Goal: Task Accomplishment & Management: Use online tool/utility

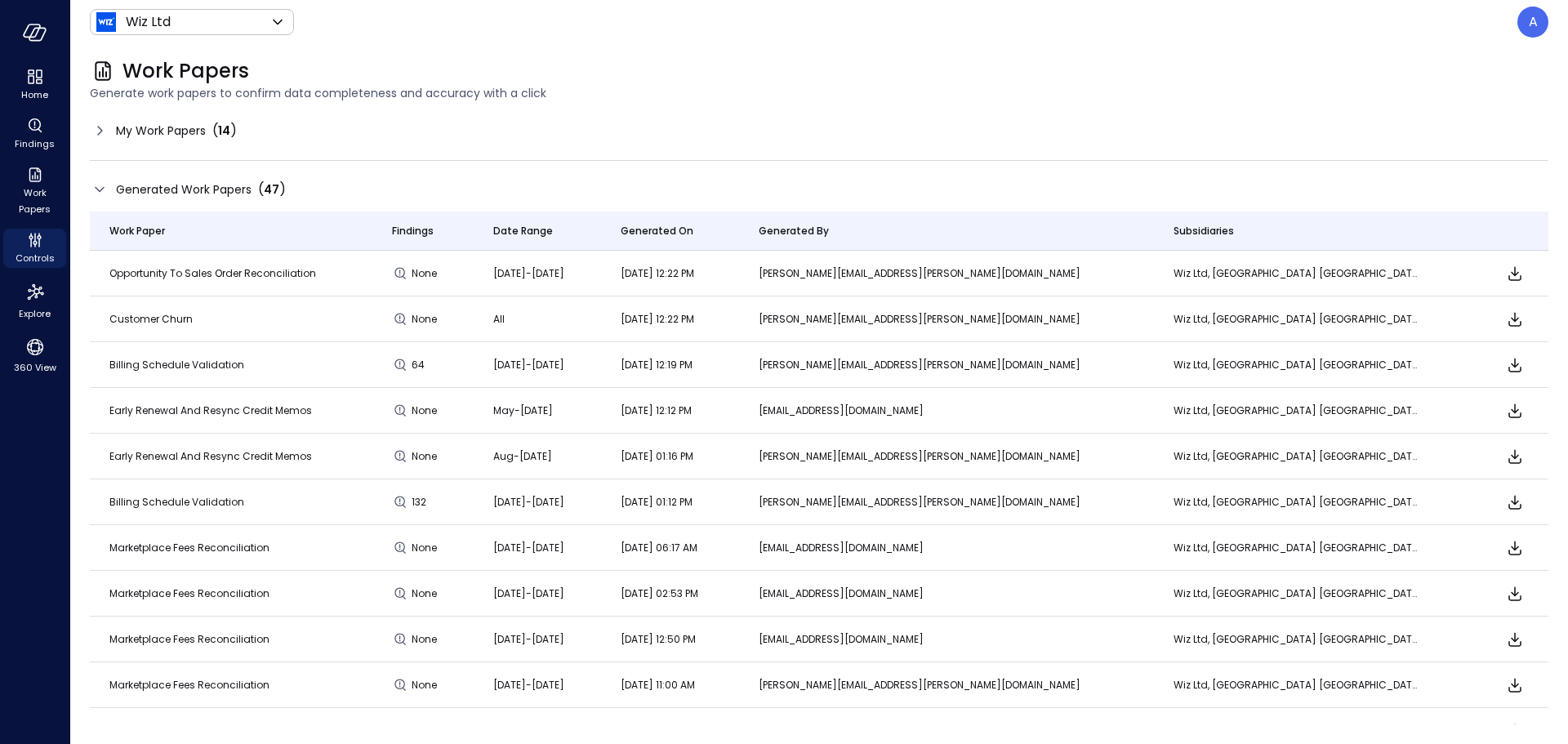
click at [183, 138] on span "My Work Papers" at bounding box center [161, 130] width 90 height 18
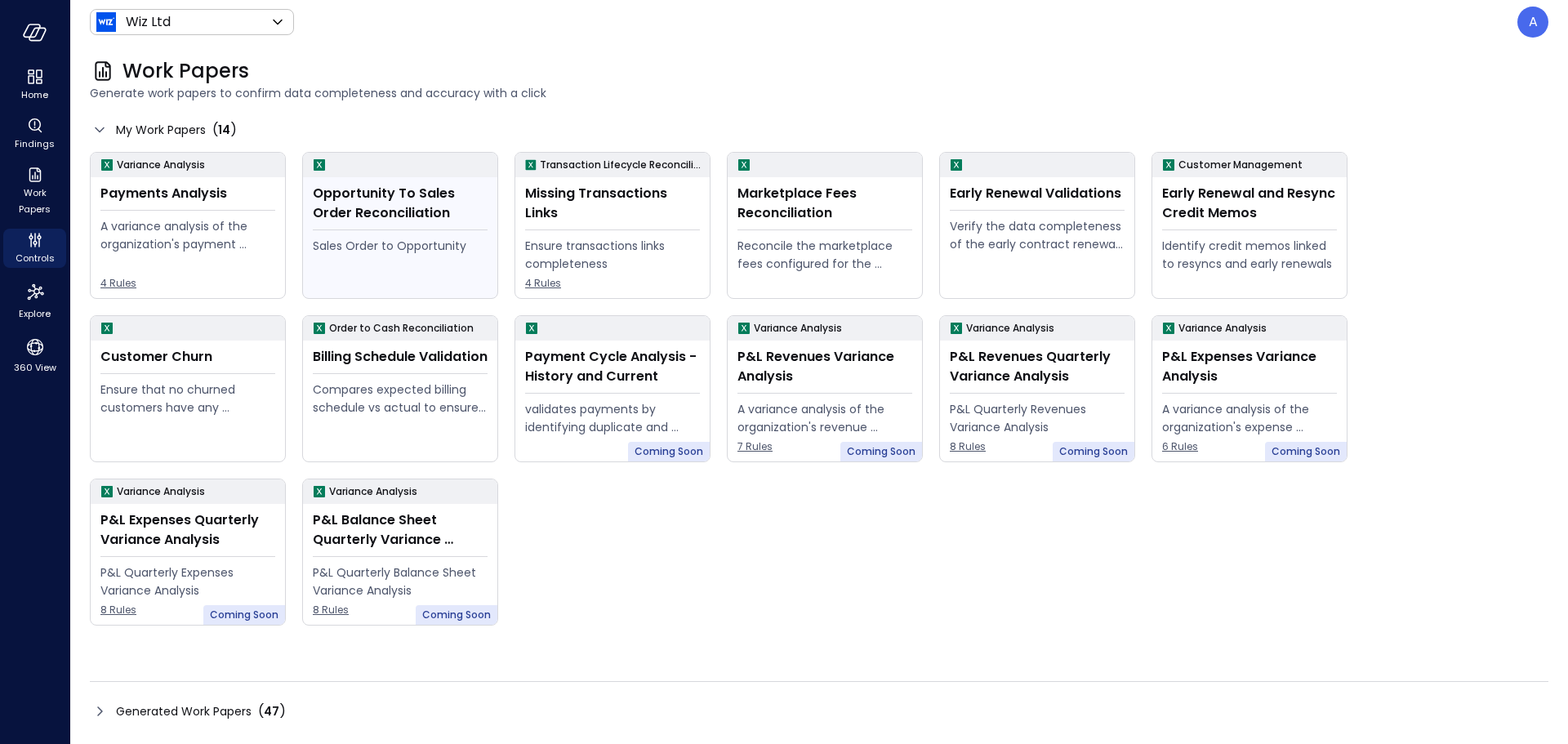
click at [357, 241] on div "Sales Order to Opportunity" at bounding box center [400, 246] width 175 height 18
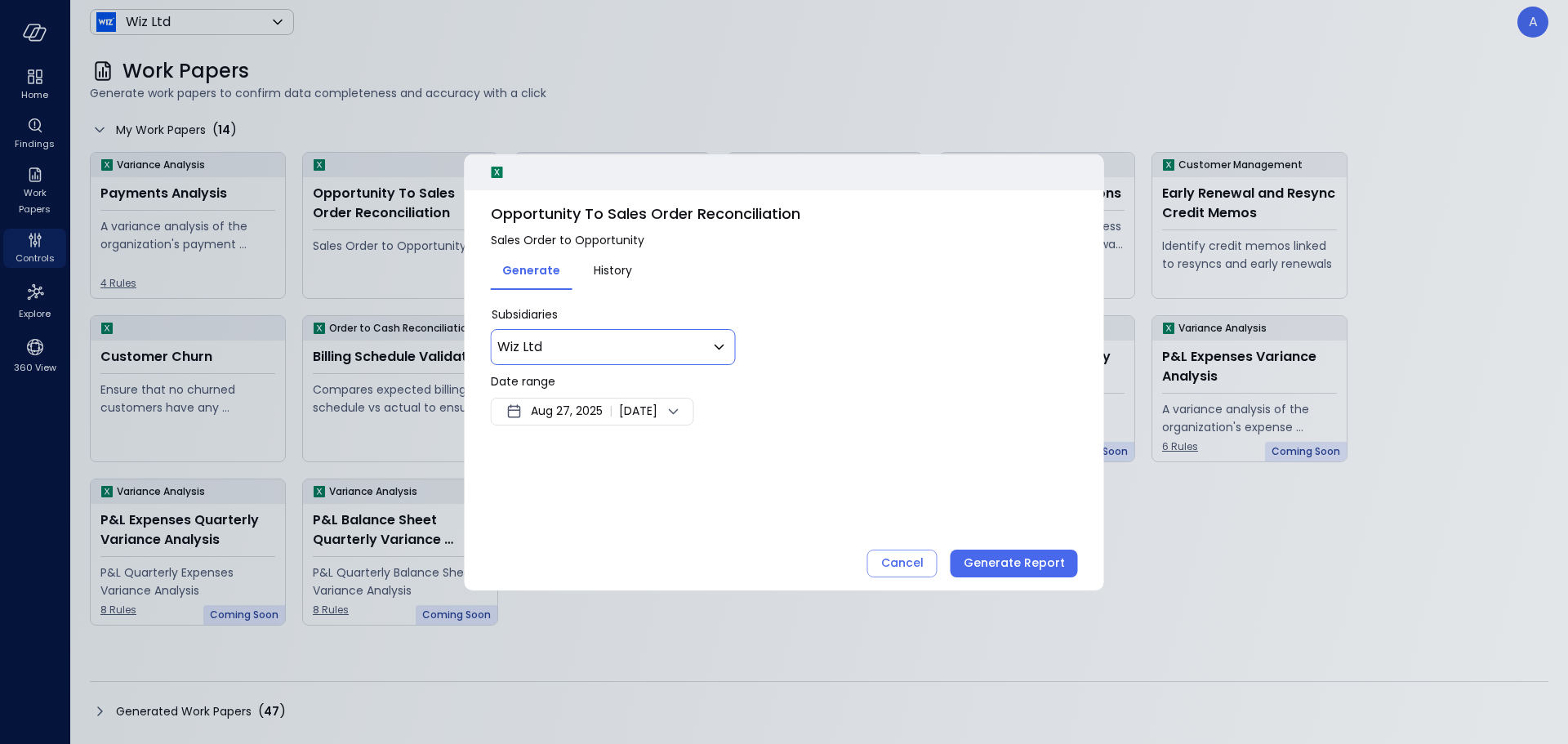
click at [671, 352] on body "Home Findings Work Papers Controls Explore 360 View Wiz Ltd ****** ​ A Work Pap…" at bounding box center [784, 372] width 1568 height 744
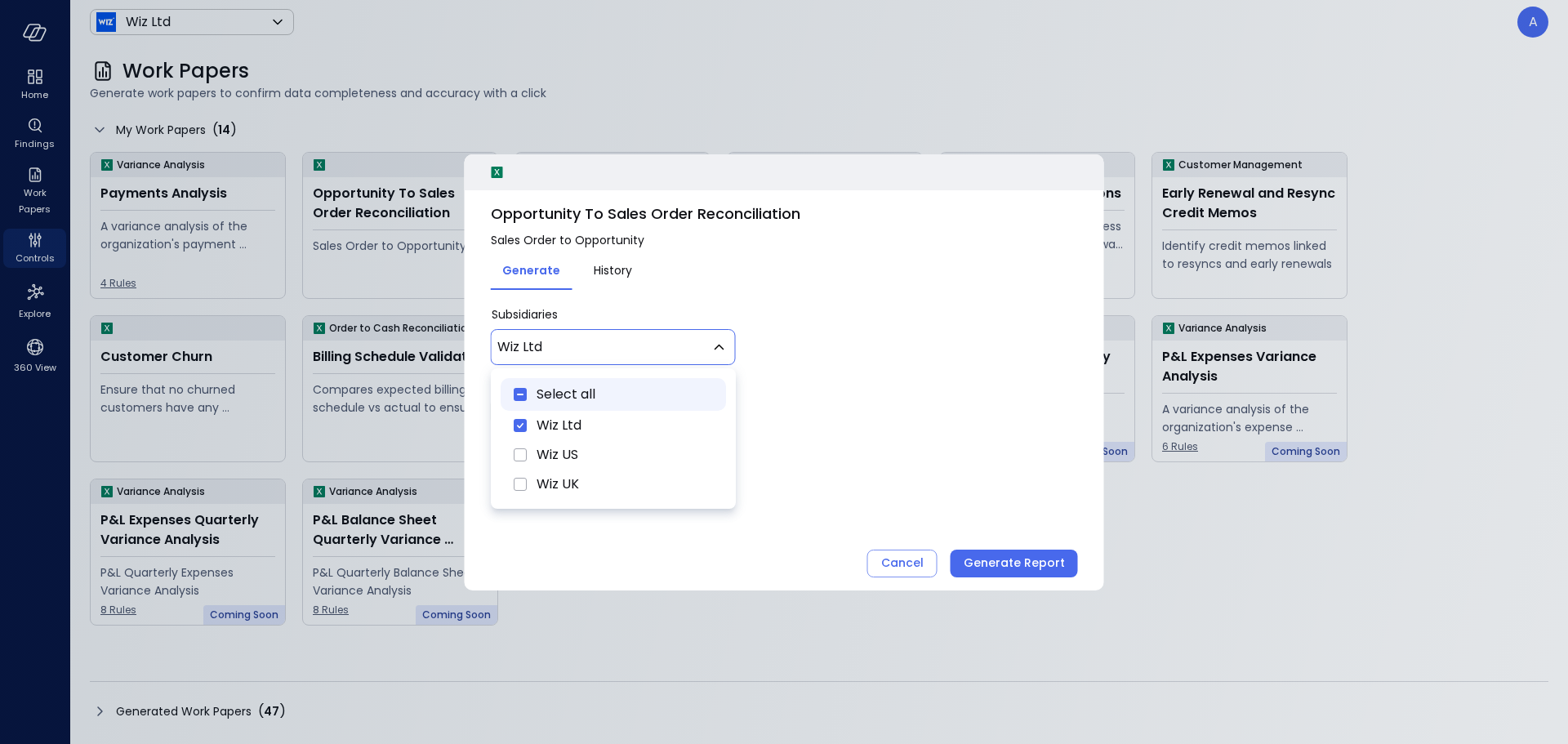
click at [597, 390] on div "Select all" at bounding box center [613, 395] width 226 height 33
type input "********"
click at [880, 403] on div at bounding box center [784, 372] width 1568 height 744
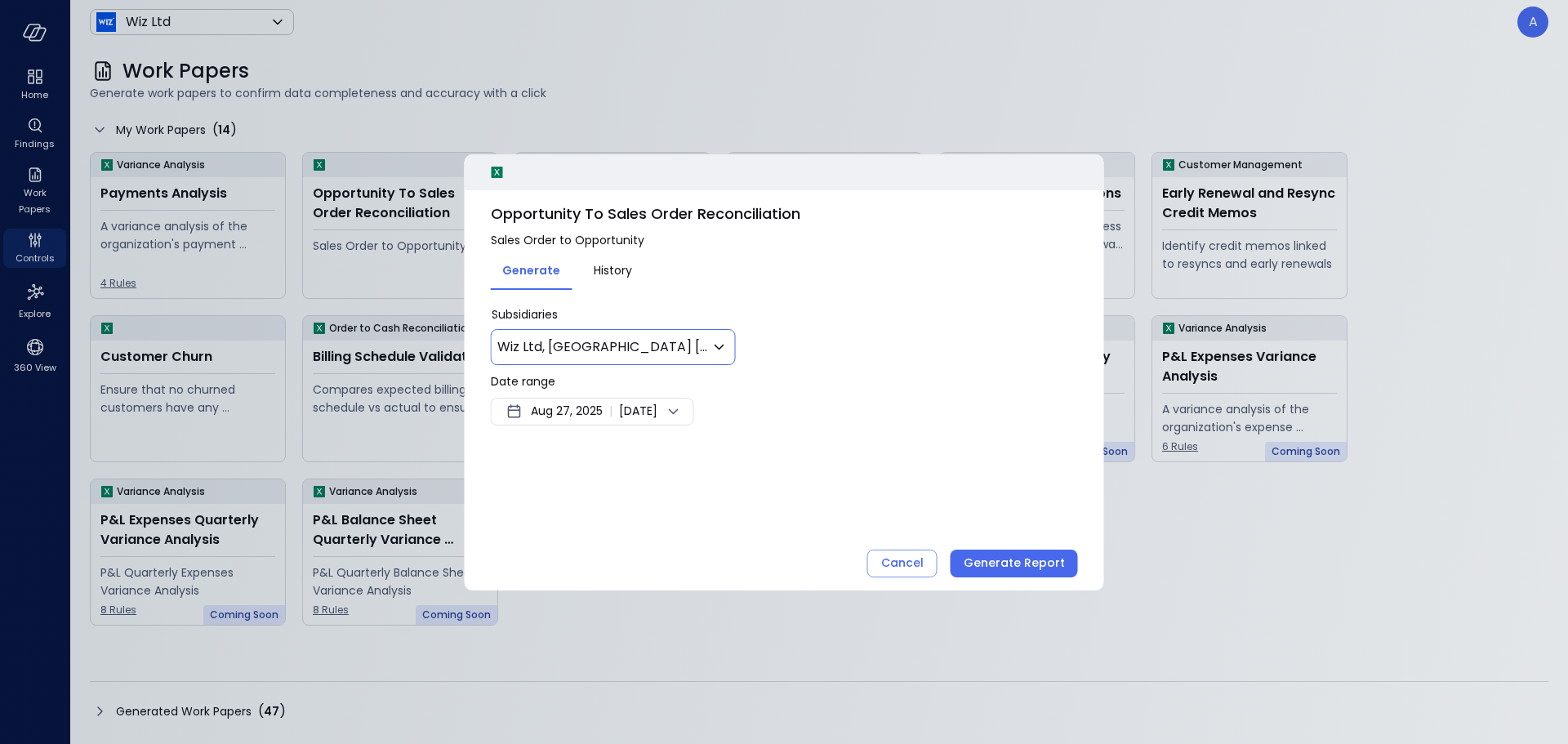
click at [657, 415] on span "[DATE]" at bounding box center [638, 411] width 39 height 20
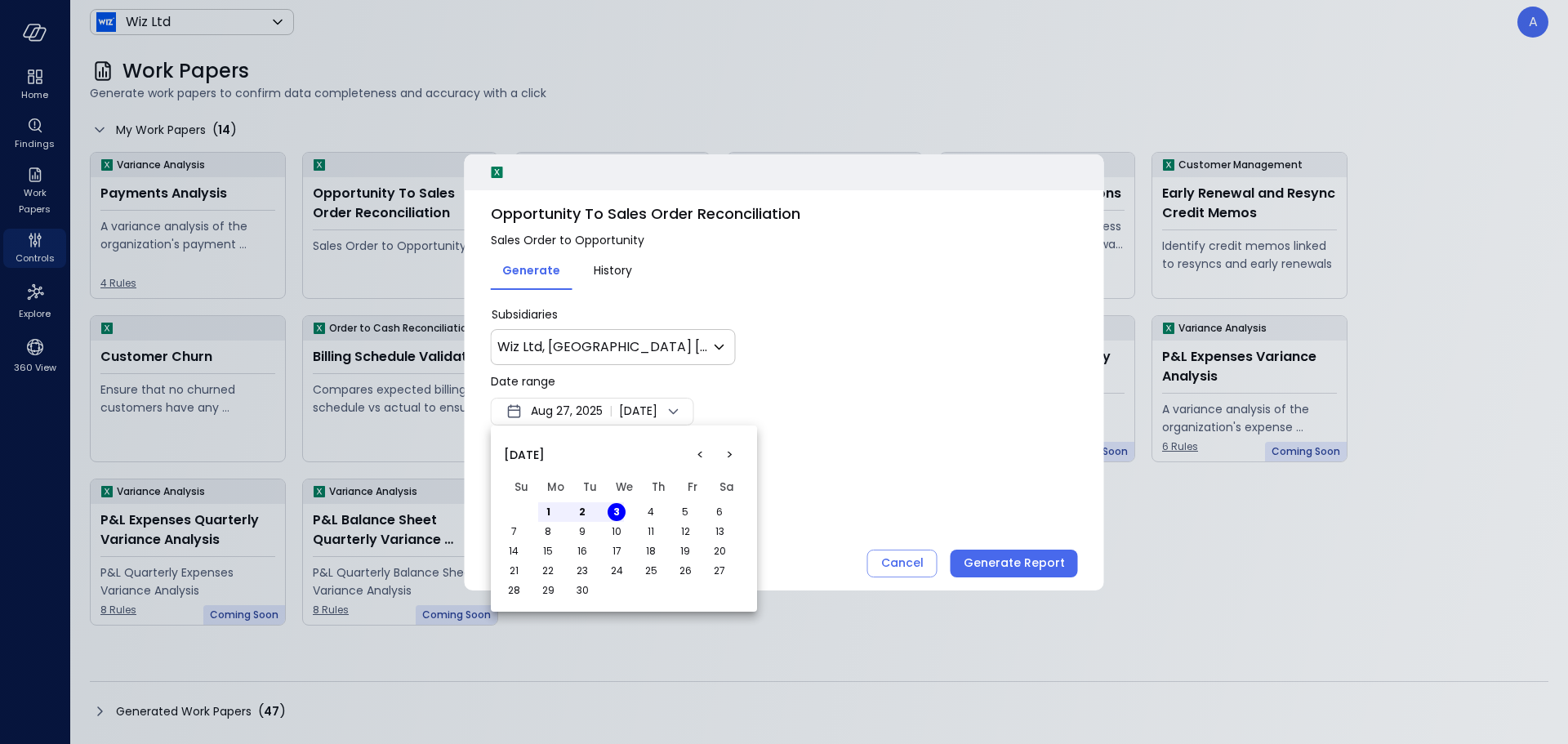
click at [700, 456] on button "<" at bounding box center [700, 455] width 29 height 29
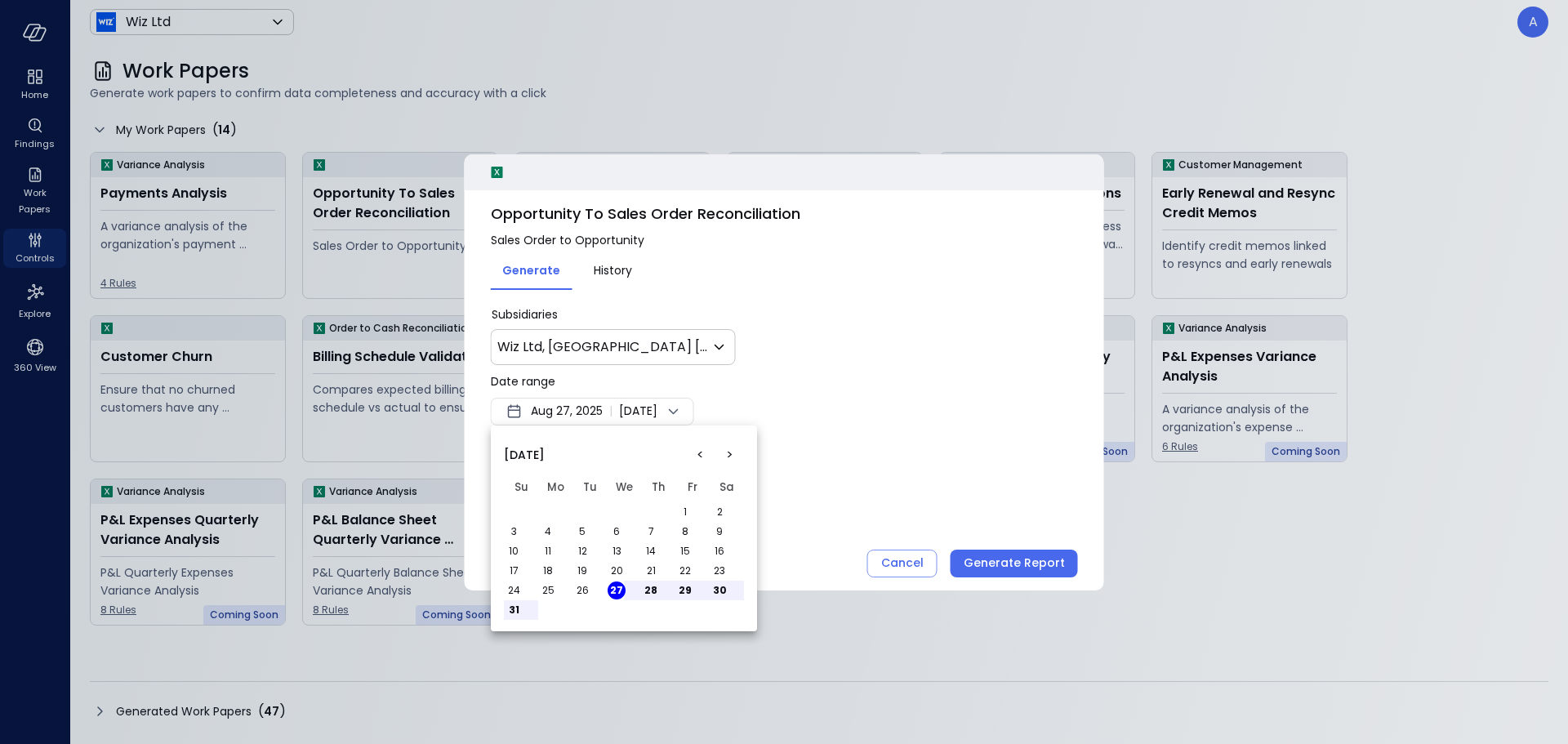
click at [682, 510] on button "1" at bounding box center [685, 512] width 18 height 18
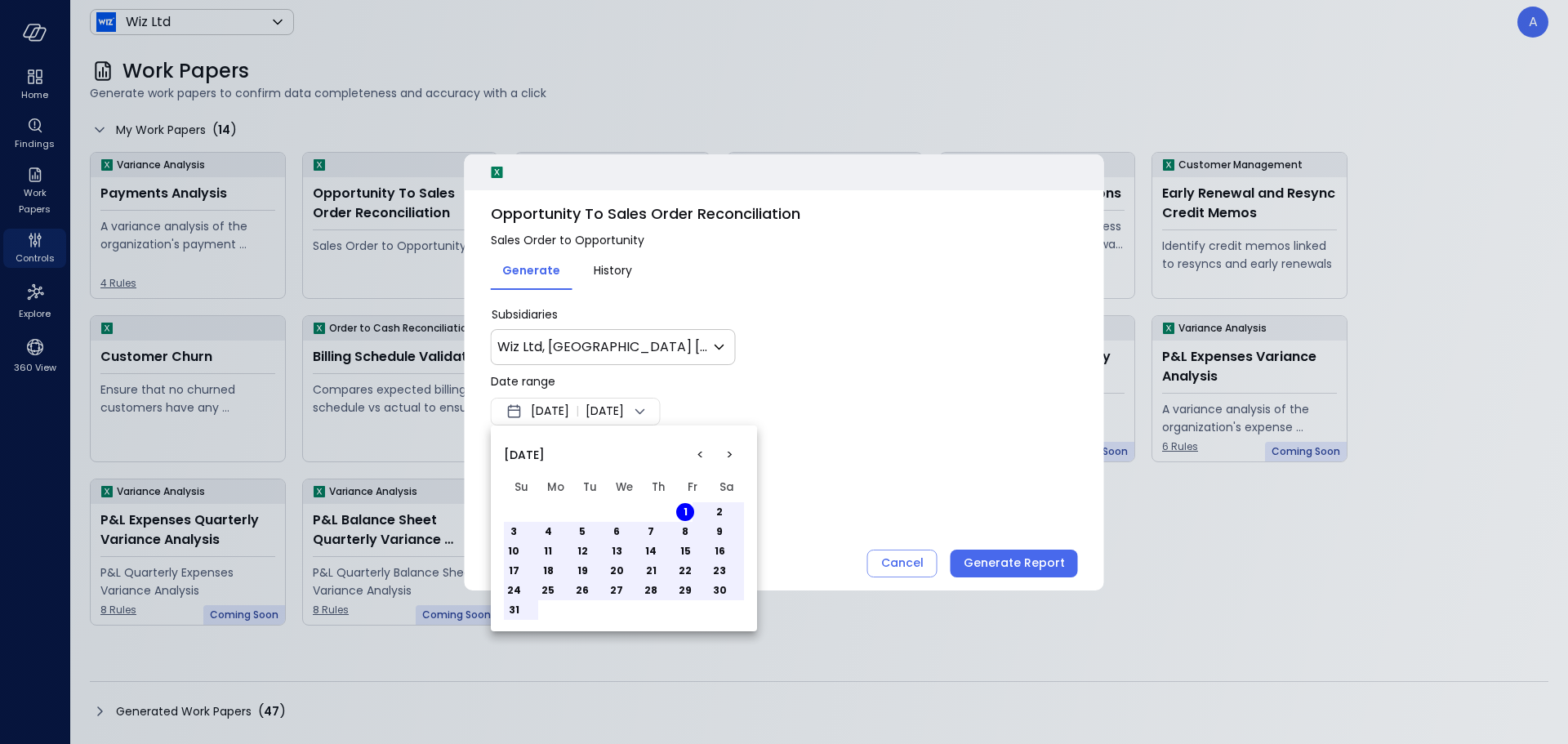
click at [517, 613] on button "31" at bounding box center [513, 610] width 18 height 18
click at [1025, 572] on div at bounding box center [784, 372] width 1568 height 744
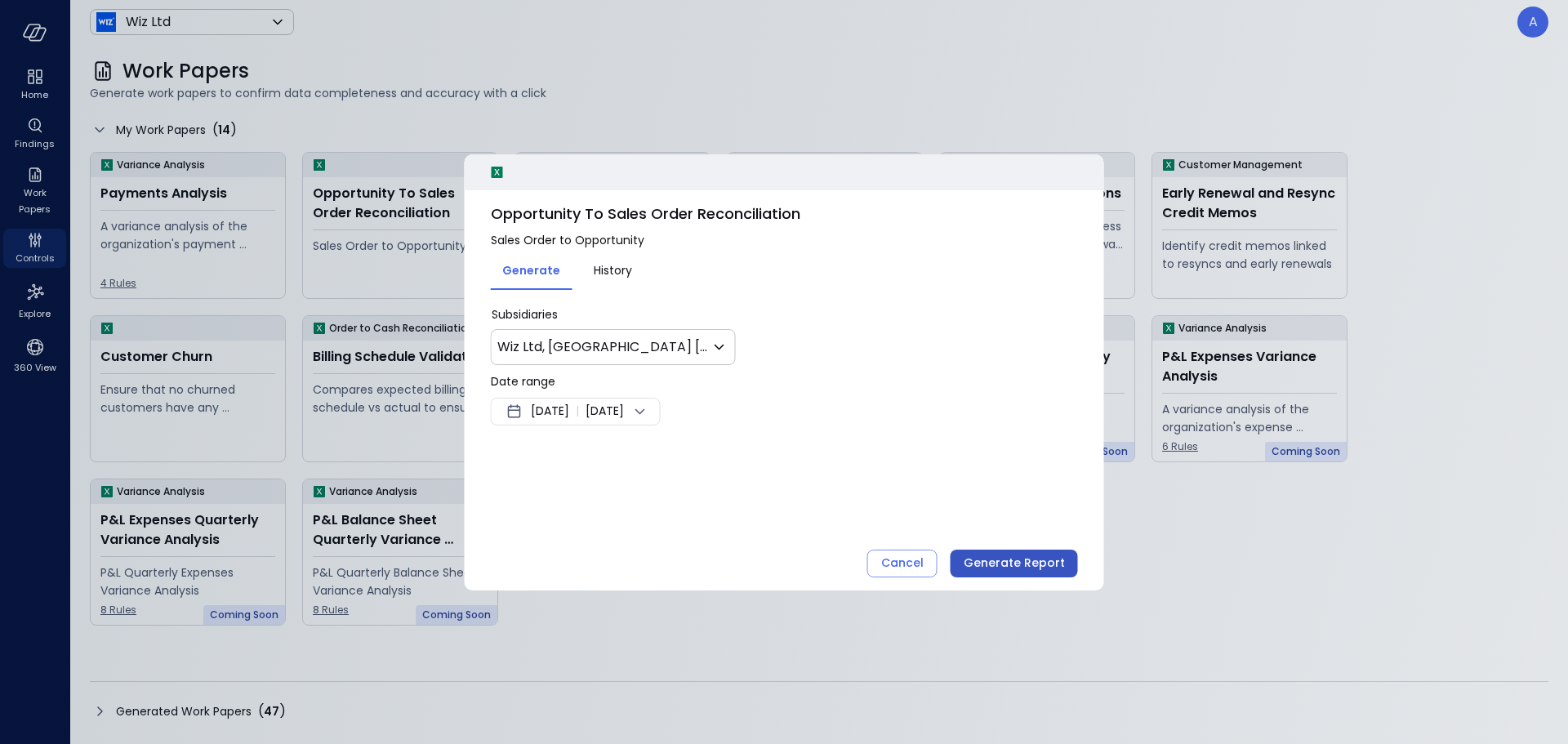
click at [997, 567] on div "Generate Report" at bounding box center [1014, 564] width 102 height 21
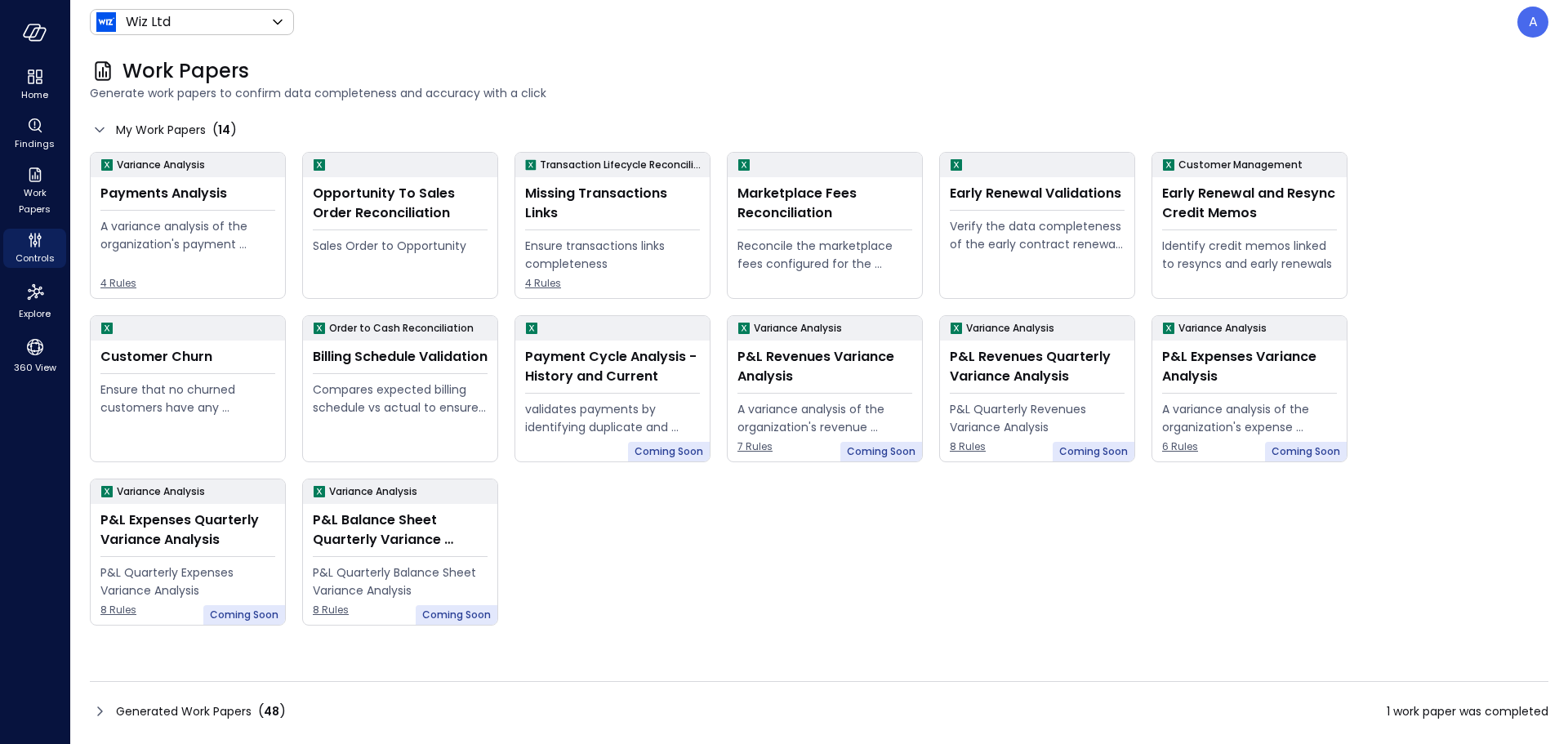
click at [235, 700] on div "Generated Work Papers ( 48 ) 1 work paper was completed" at bounding box center [818, 711] width 1459 height 26
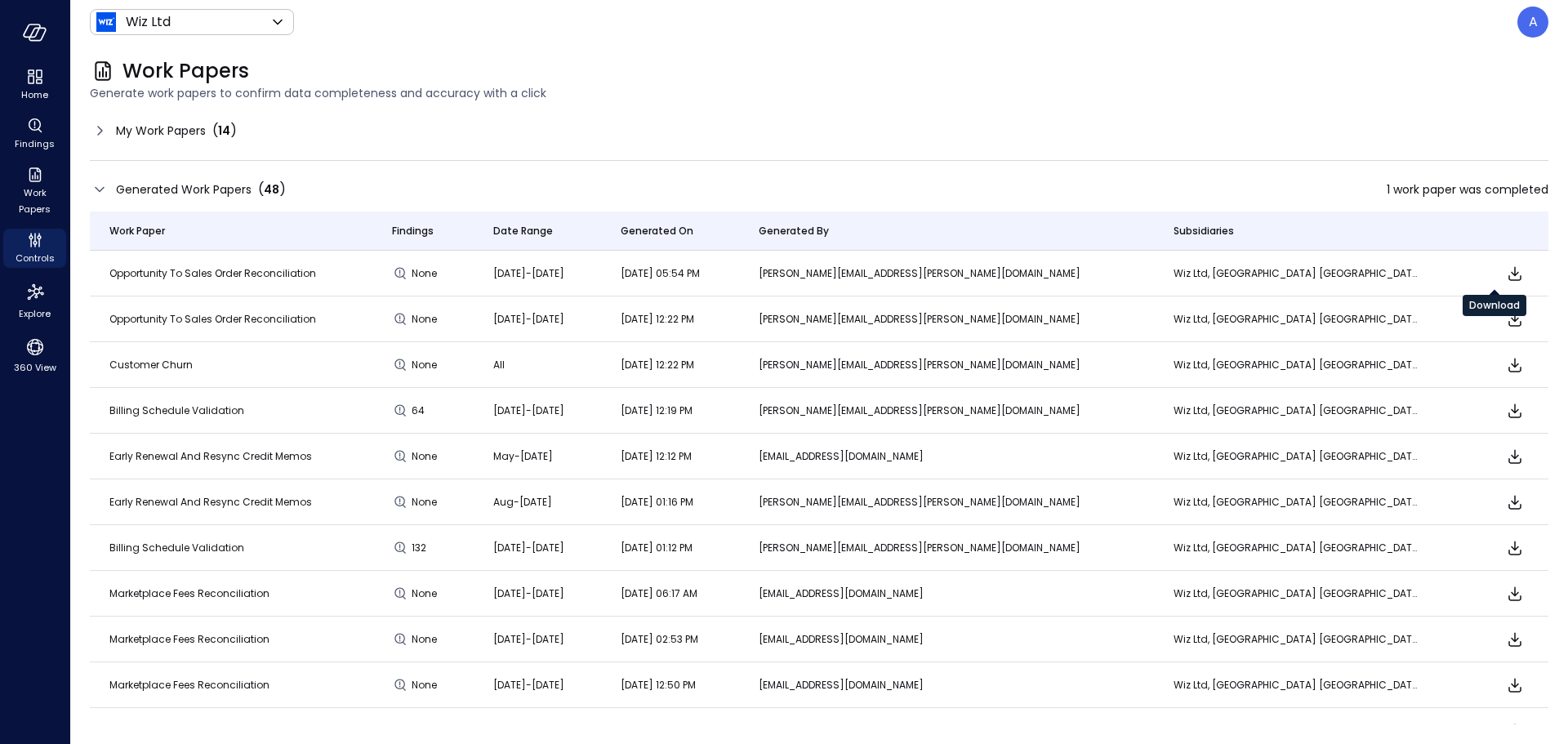
click at [1505, 268] on icon "Download" at bounding box center [1515, 273] width 20 height 20
click at [1213, 99] on span "Generate work papers to confirm data completeness and accuracy with a click" at bounding box center [818, 93] width 1459 height 18
click at [25, 75] on icon "Home" at bounding box center [34, 77] width 20 height 20
